Goal: Transaction & Acquisition: Purchase product/service

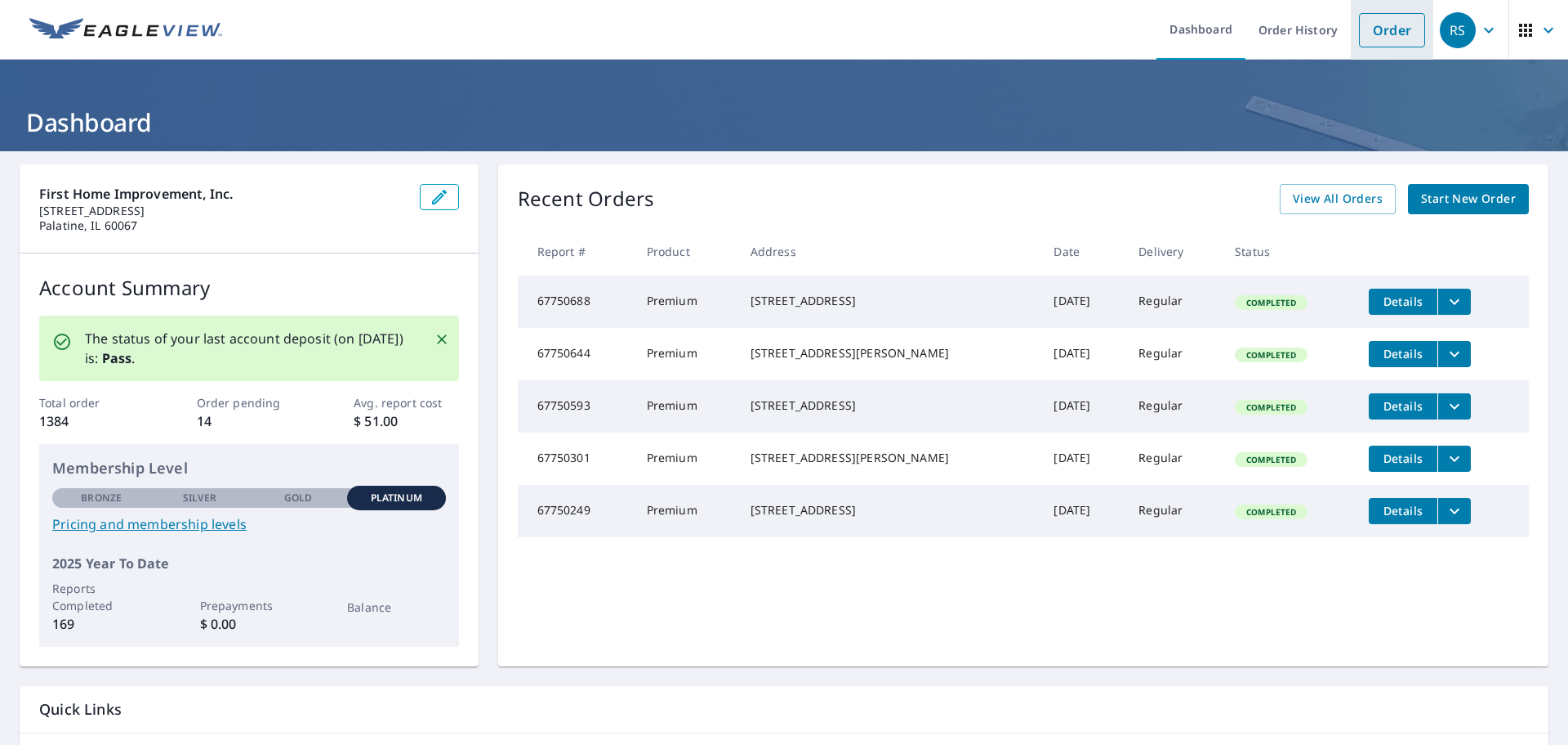
click at [1366, 31] on link "Order" at bounding box center [1392, 30] width 66 height 34
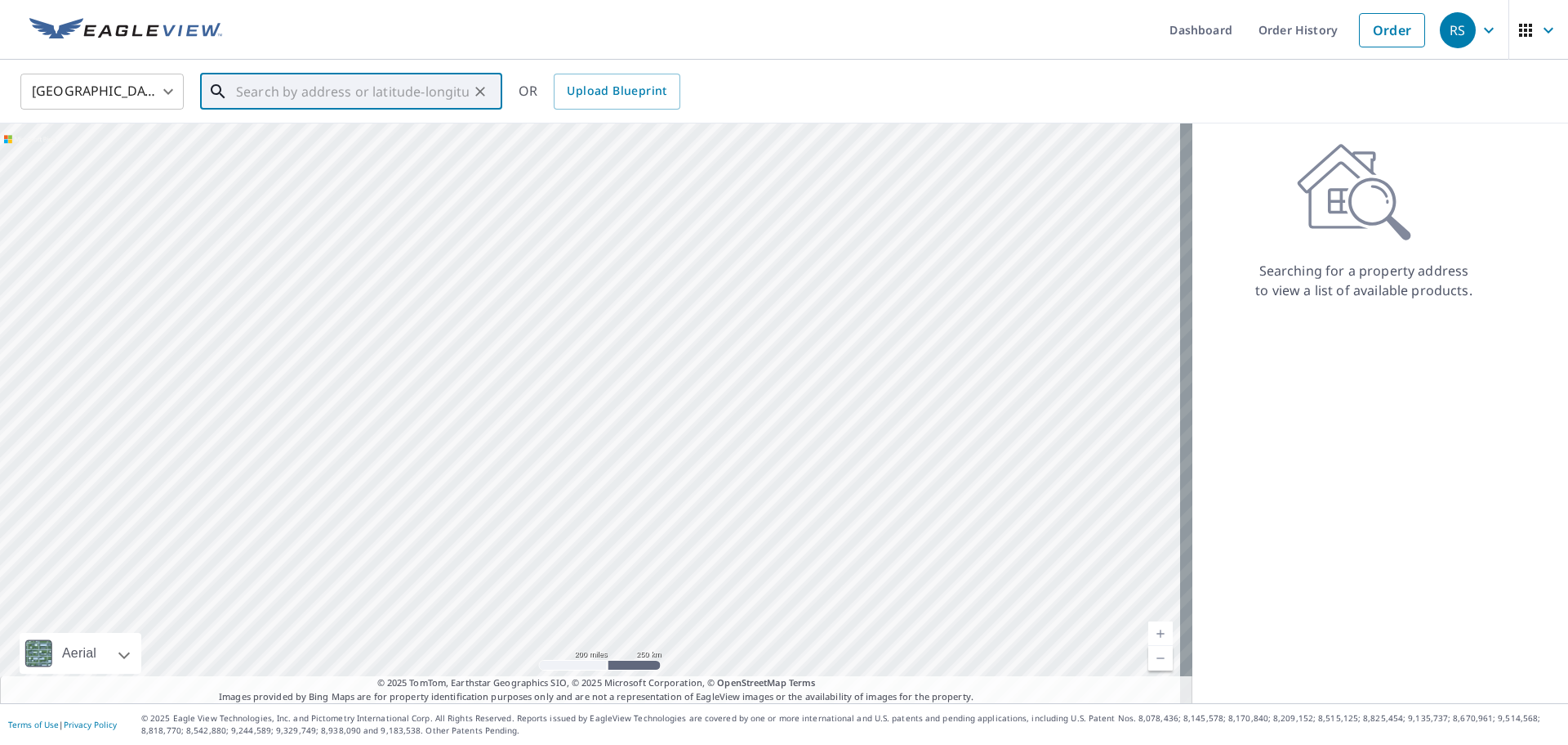
click at [344, 98] on input "text" at bounding box center [352, 92] width 233 height 46
click at [306, 149] on span "[STREET_ADDRESS][PERSON_NAME]" at bounding box center [361, 139] width 257 height 20
type input "[STREET_ADDRESS][PERSON_NAME]"
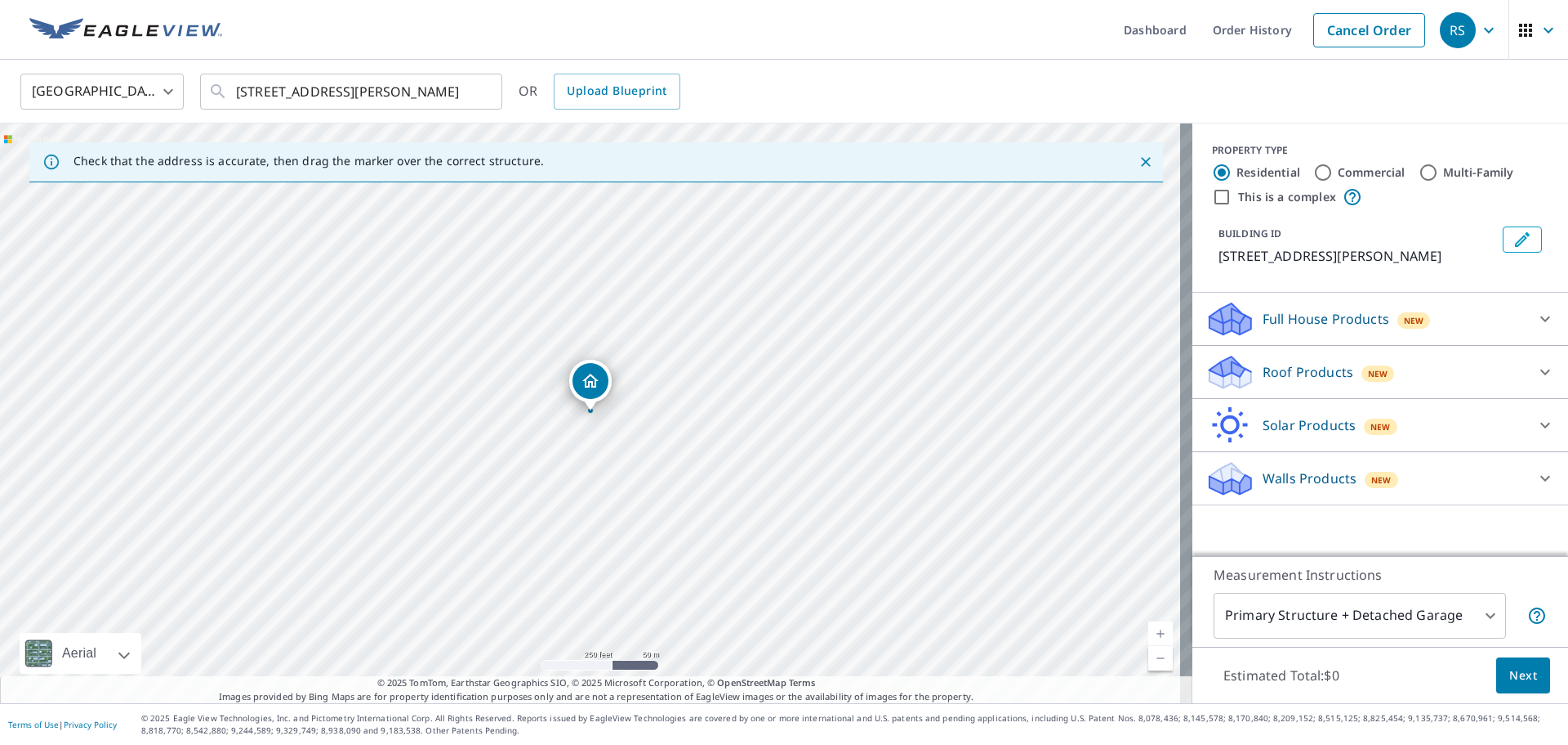
click at [1368, 378] on span "New" at bounding box center [1378, 373] width 21 height 13
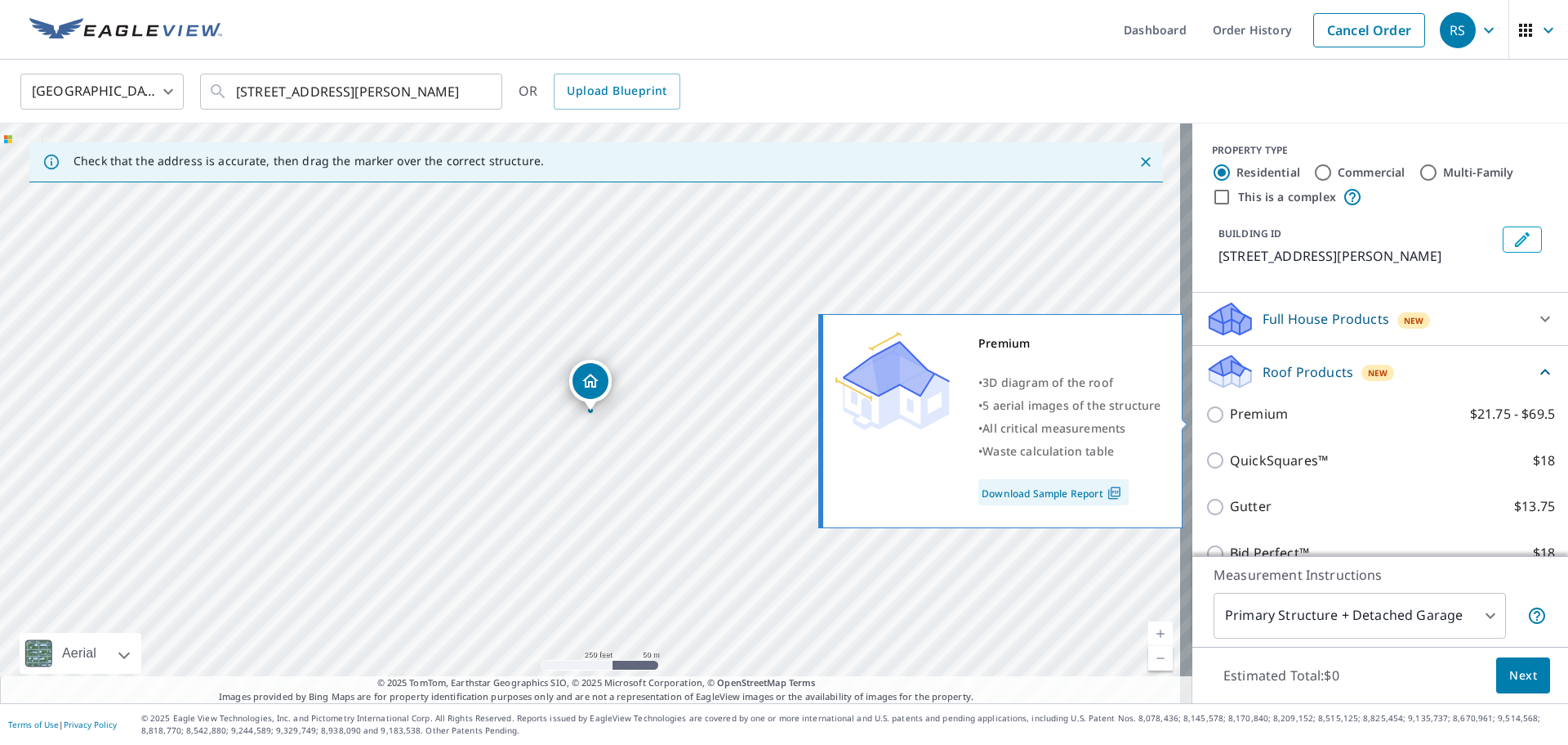
click at [1211, 420] on input "Premium $21.75 - $69.5" at bounding box center [1218, 414] width 25 height 20
checkbox input "true"
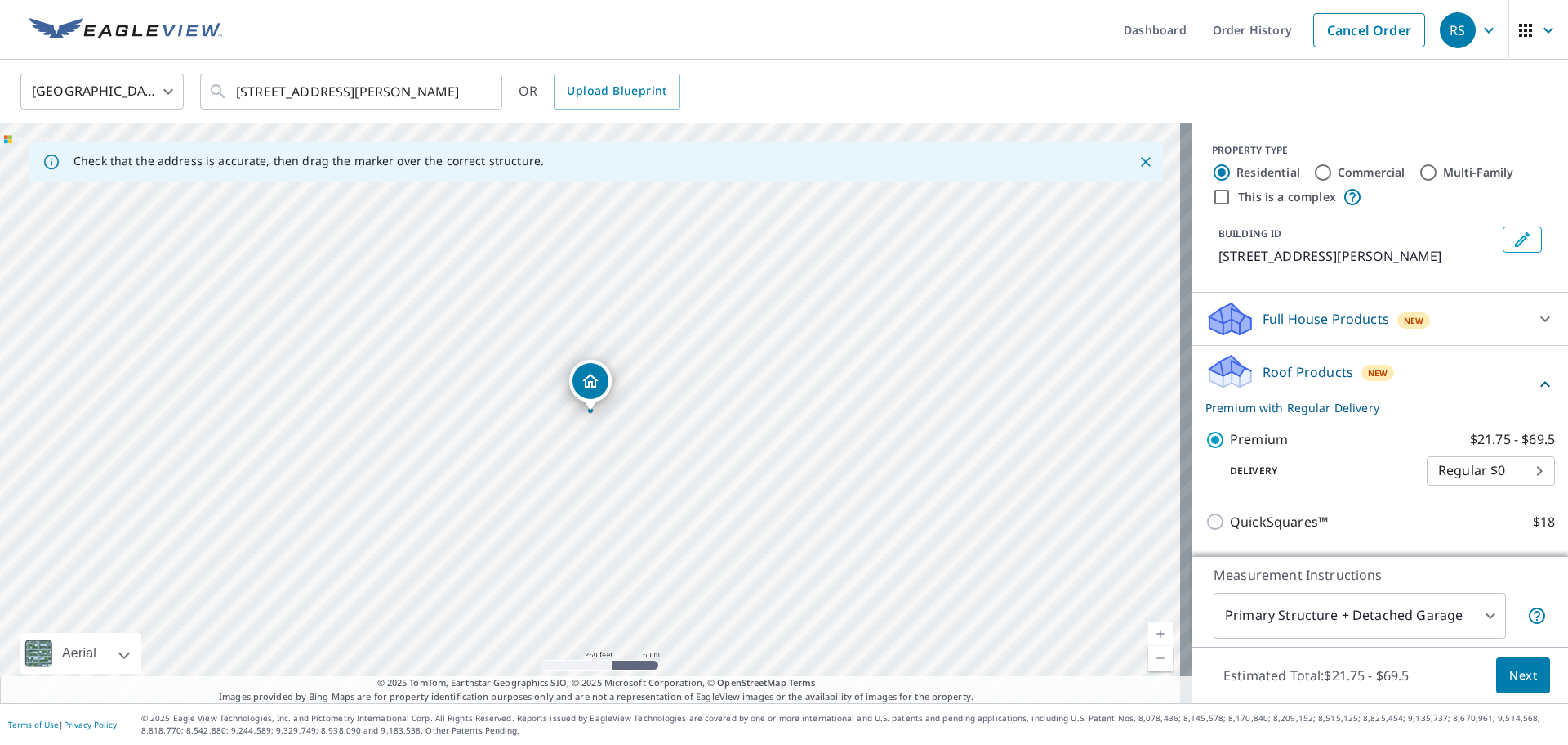
click at [1354, 619] on body "RS RS Dashboard Order History Cancel Order RS [GEOGRAPHIC_DATA] [GEOGRAPHIC_DAT…" at bounding box center [784, 372] width 1568 height 745
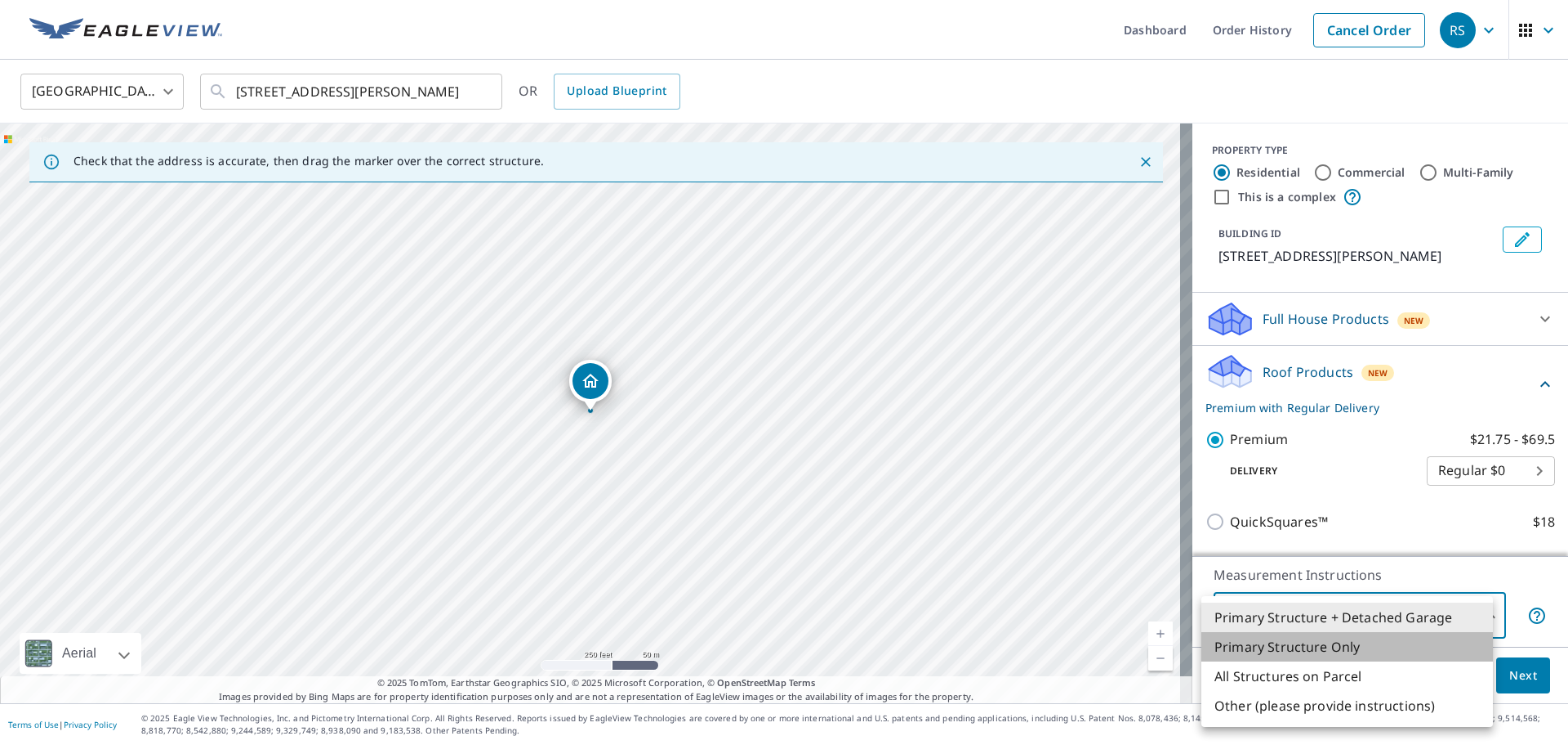
click at [1324, 652] on li "Primary Structure Only" at bounding box center [1348, 647] width 291 height 30
type input "2"
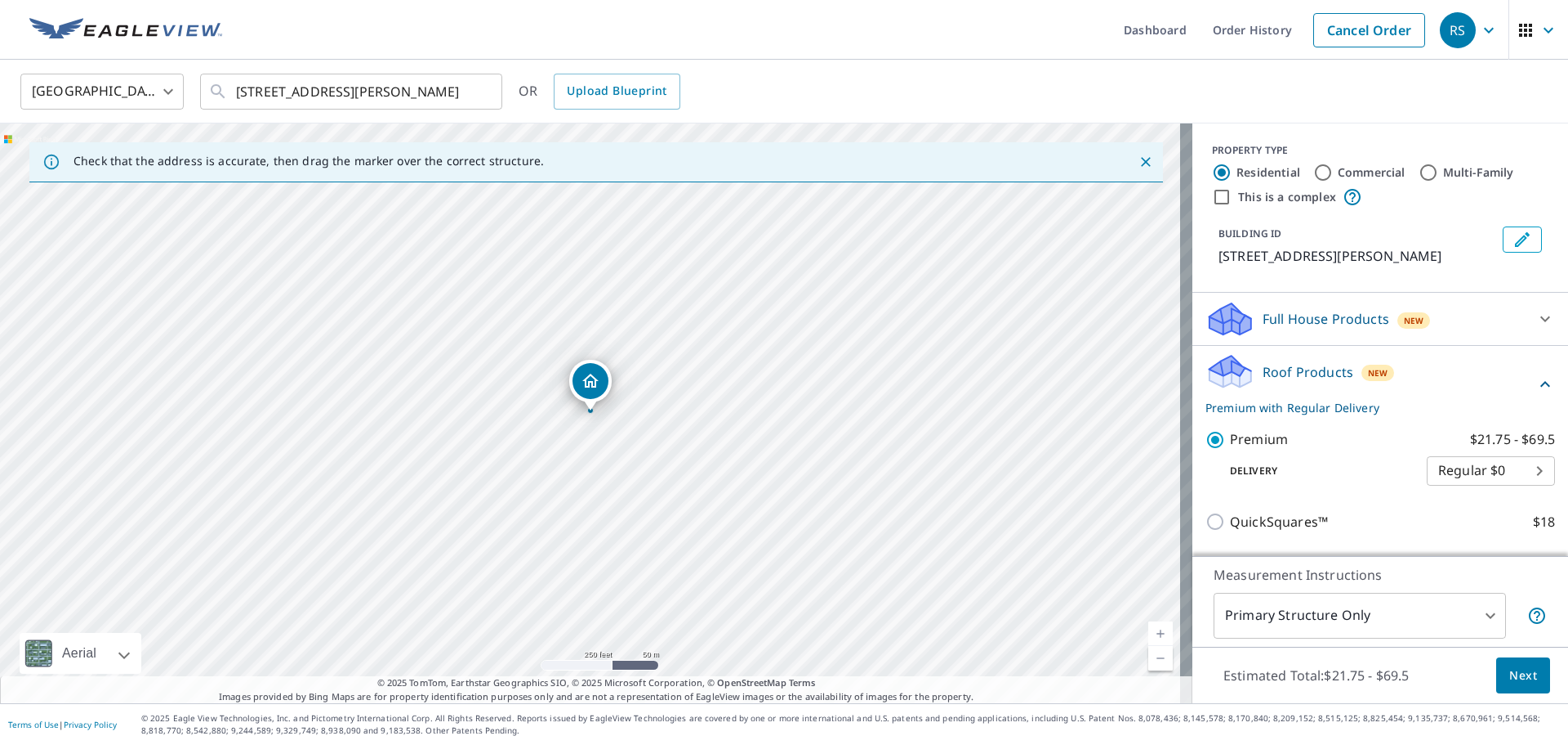
click at [1518, 675] on span "Next" at bounding box center [1524, 675] width 28 height 21
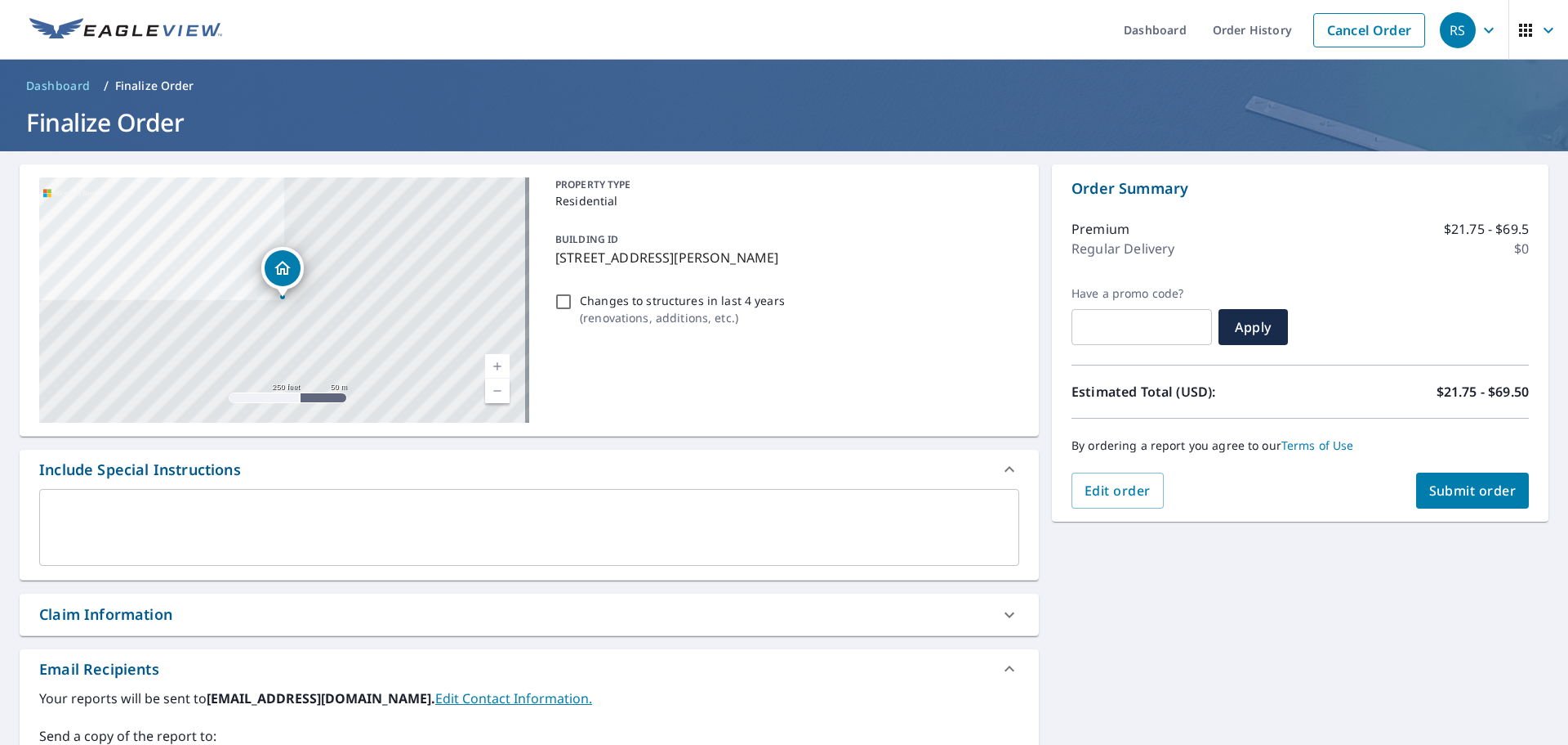
click at [1496, 494] on span "Submit order" at bounding box center [1473, 490] width 88 height 18
